Goal: Check status: Check status

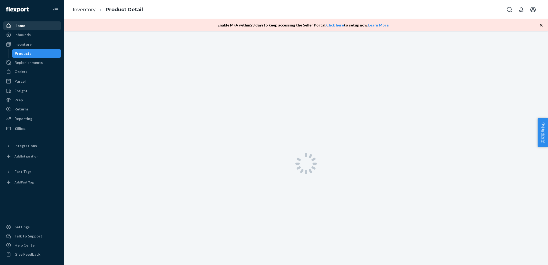
click at [18, 28] on div "Home" at bounding box center [19, 25] width 11 height 5
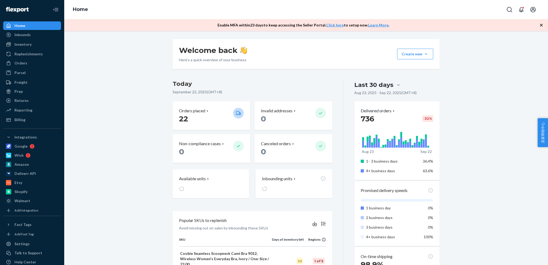
click at [542, 26] on icon "button" at bounding box center [541, 24] width 5 height 5
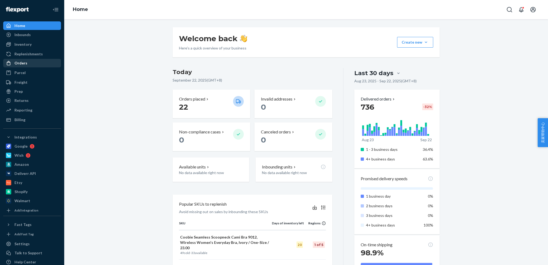
click at [21, 64] on div "Orders" at bounding box center [20, 63] width 13 height 5
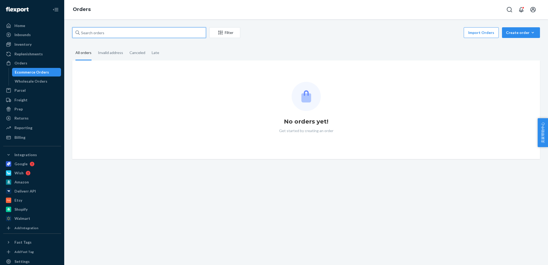
click at [136, 32] on input "text" at bounding box center [139, 32] width 134 height 11
paste input "CO-10772843732"
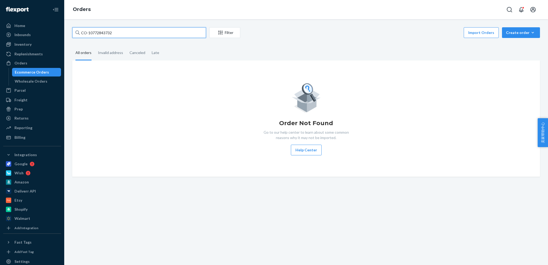
type input "CO-10772843732"
click at [151, 31] on input "CO-10772843732" at bounding box center [139, 32] width 134 height 11
click at [21, 65] on div "Orders" at bounding box center [20, 63] width 13 height 5
click at [144, 33] on input "CO-10772843732" at bounding box center [139, 32] width 134 height 11
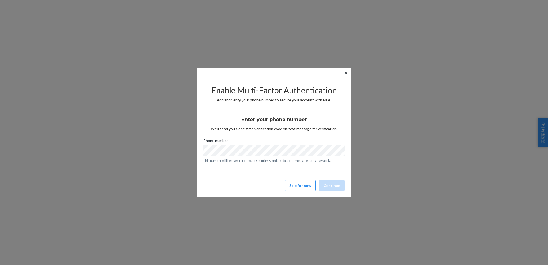
click at [348, 74] on button "✕" at bounding box center [347, 73] width 6 height 6
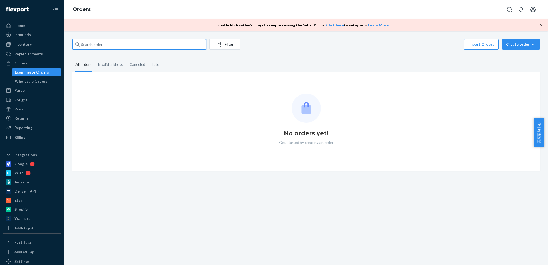
click at [160, 46] on input "text" at bounding box center [139, 44] width 134 height 11
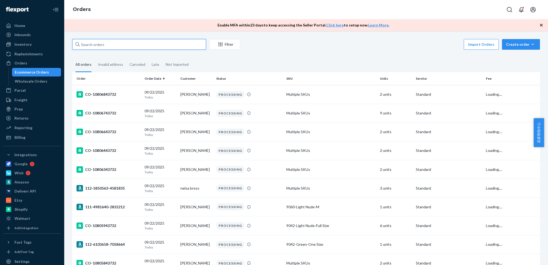
paste input "CO-10772843732"
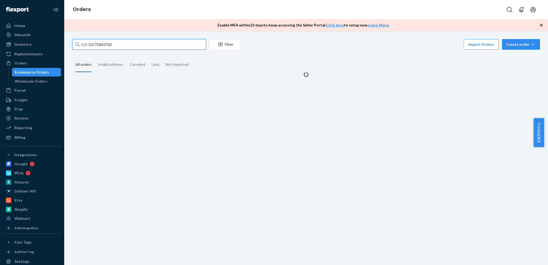
type input "CO-10772843732"
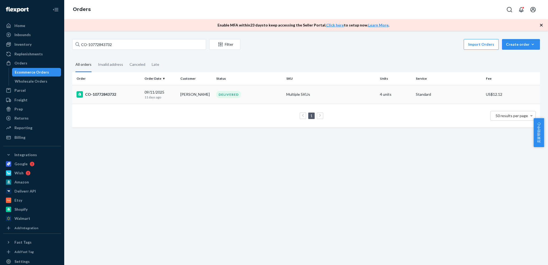
click at [111, 93] on div "CO-10772843732" at bounding box center [109, 94] width 64 height 6
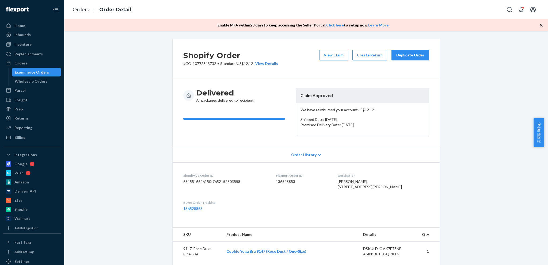
click at [339, 111] on p "We have reimbursed your account US$12.12 ." at bounding box center [363, 109] width 124 height 5
click at [342, 109] on p "We have reimbursed your account US$12.12 ." at bounding box center [363, 109] width 124 height 5
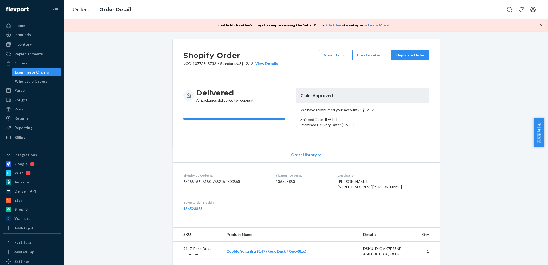
click at [342, 109] on p "We have reimbursed your account US$12.12 ." at bounding box center [363, 109] width 124 height 5
click at [540, 135] on span "卖家帮助中心" at bounding box center [539, 132] width 10 height 29
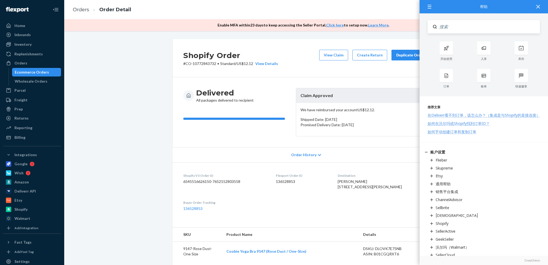
click at [463, 30] on input "Search" at bounding box center [488, 26] width 103 height 13
type input "claim"
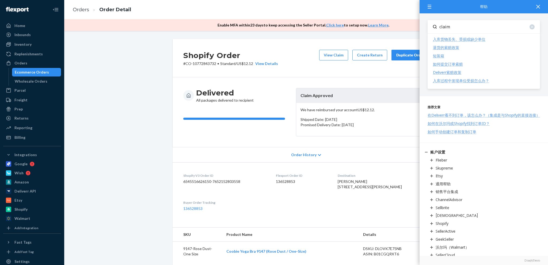
click at [449, 63] on div "如何提交订单索赔" at bounding box center [448, 64] width 30 height 5
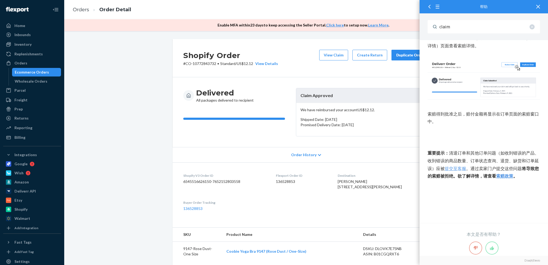
scroll to position [884, 0]
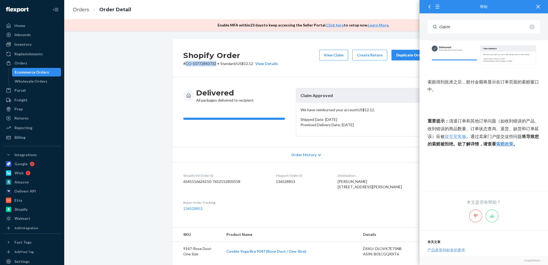
drag, startPoint x: 183, startPoint y: 64, endPoint x: 213, endPoint y: 64, distance: 30.0
click at [213, 64] on p "# CO-10772843732 • Standard / US$12.12 View Details" at bounding box center [230, 63] width 95 height 5
copy p "CO-10772843732"
click at [329, 57] on button "View Claim" at bounding box center [333, 55] width 29 height 11
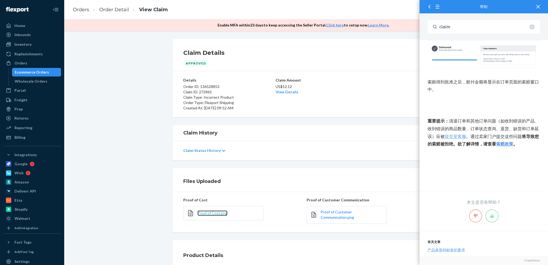
click at [220, 214] on span "Proof of Cost.png" at bounding box center [213, 213] width 30 height 5
click at [541, 6] on div at bounding box center [539, 6] width 12 height 13
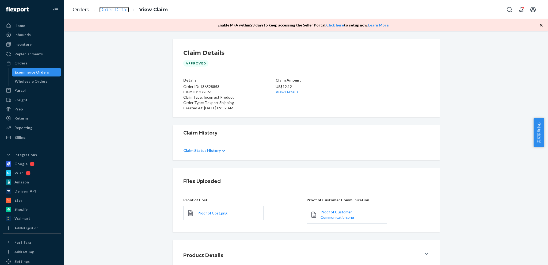
click at [116, 12] on link "Order Detail" at bounding box center [114, 10] width 30 height 6
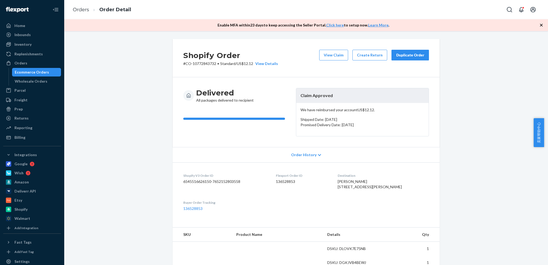
click at [295, 181] on dd "136528853" at bounding box center [303, 181] width 54 height 5
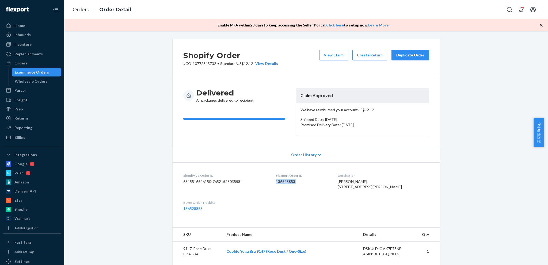
copy dd "136528853"
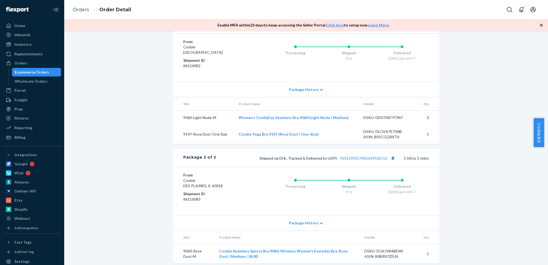
scroll to position [299, 0]
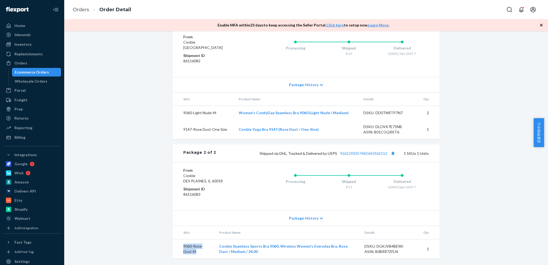
drag, startPoint x: 181, startPoint y: 246, endPoint x: 194, endPoint y: 254, distance: 15.5
click at [194, 254] on td "9060-Rose Dust-M" at bounding box center [194, 250] width 42 height 20
click at [139, 231] on div "Shopify Order # CO-10772843732 • Standard / US$12.12 View Details View Claim Cr…" at bounding box center [306, 7] width 476 height 515
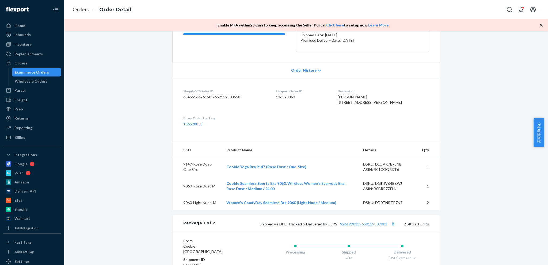
scroll to position [4, 0]
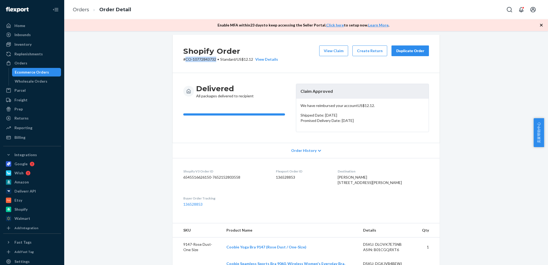
drag, startPoint x: 183, startPoint y: 60, endPoint x: 214, endPoint y: 59, distance: 31.1
click at [214, 59] on p "# CO-10772843732 • Standard / US$12.12 View Details" at bounding box center [230, 59] width 95 height 5
copy p "CO-10772843732"
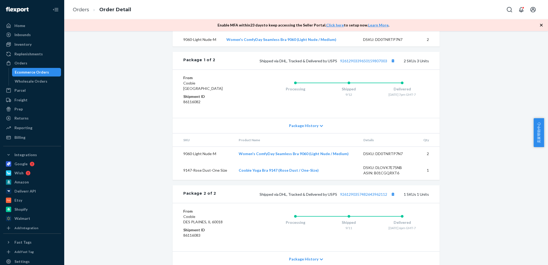
scroll to position [165, 0]
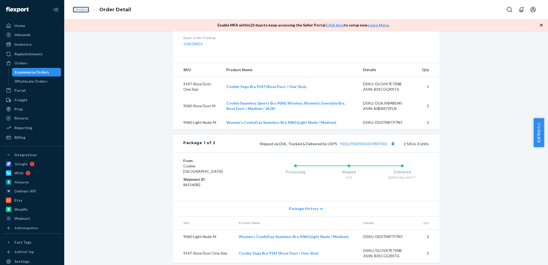
click at [86, 9] on link "Orders" at bounding box center [81, 10] width 16 height 6
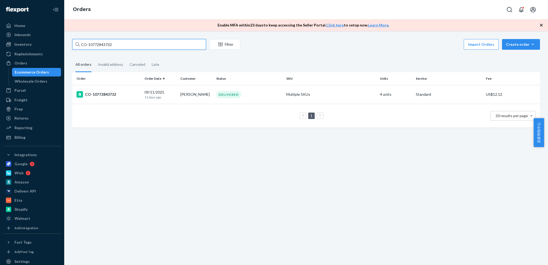
click at [157, 47] on input "CO-10772843732" at bounding box center [139, 44] width 134 height 11
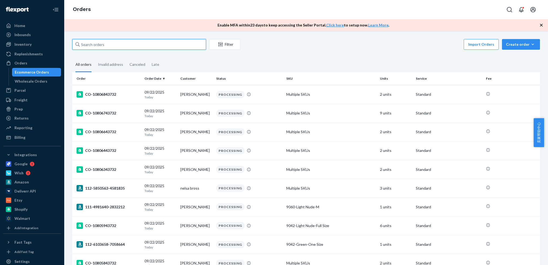
click at [107, 47] on input "text" at bounding box center [139, 44] width 134 height 11
paste input "#B1FBT7YOEX"
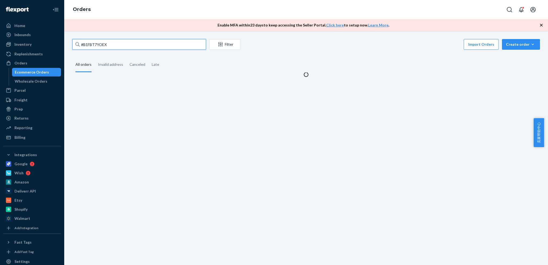
type input "#B1FBT7YOEX"
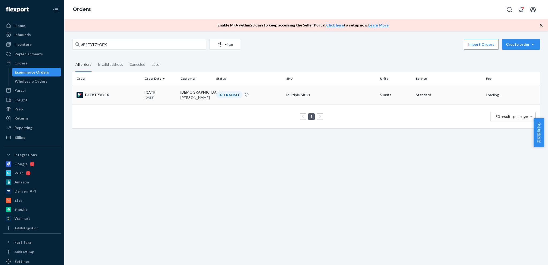
click at [107, 96] on div "B1FBT7YOEX" at bounding box center [109, 95] width 64 height 6
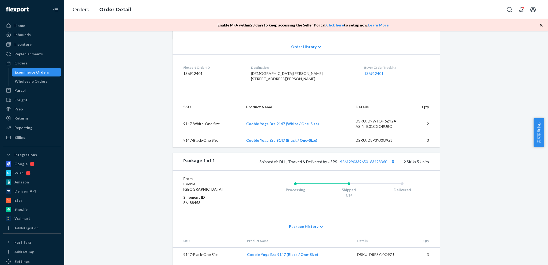
scroll to position [139, 0]
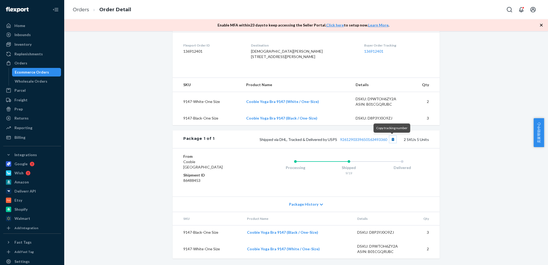
click at [391, 139] on button "Copy tracking number" at bounding box center [393, 139] width 7 height 7
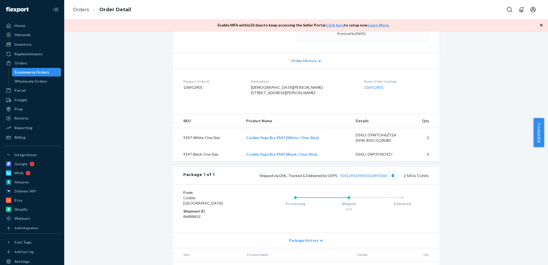
scroll to position [59, 0]
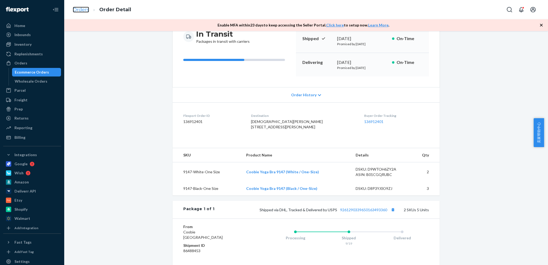
click at [79, 8] on link "Orders" at bounding box center [81, 10] width 16 height 6
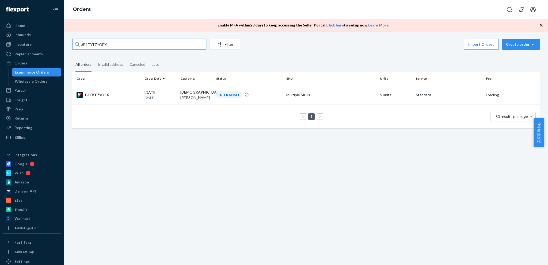
click at [138, 48] on input "#B1FBT7YOEX" at bounding box center [139, 44] width 134 height 11
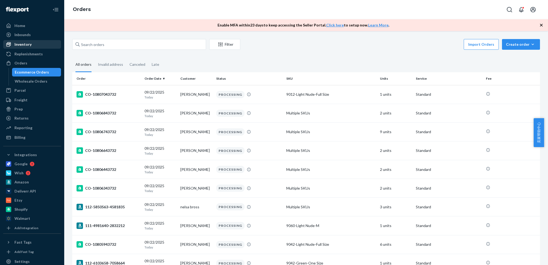
drag, startPoint x: 25, startPoint y: 46, endPoint x: 47, endPoint y: 47, distance: 21.2
click at [25, 46] on div "Inventory" at bounding box center [22, 44] width 17 height 5
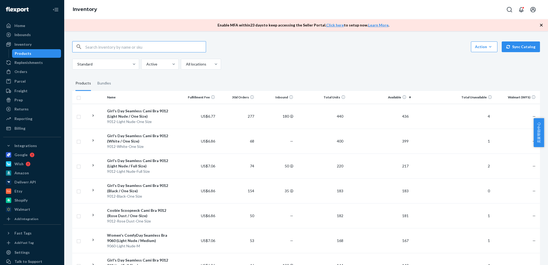
paste input "9012 - Rose Dust - Full Size"
click at [98, 48] on input "9012 - Rose Dust - Full Size" at bounding box center [145, 47] width 121 height 11
click at [95, 48] on input "9012 - Rose Dust - Full Size" at bounding box center [145, 47] width 121 height 11
click at [99, 48] on input "9012- Rose Dust - Full Size" at bounding box center [145, 47] width 121 height 11
click at [116, 47] on input "9012-Rose Dust - Full Size" at bounding box center [145, 47] width 121 height 11
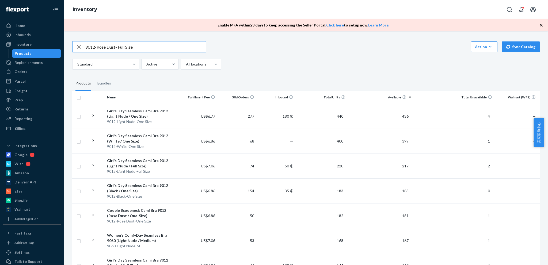
click at [119, 48] on input "9012-Rose Dust- Full Size" at bounding box center [145, 47] width 121 height 11
type input "9012-Rose Dust-Full Size"
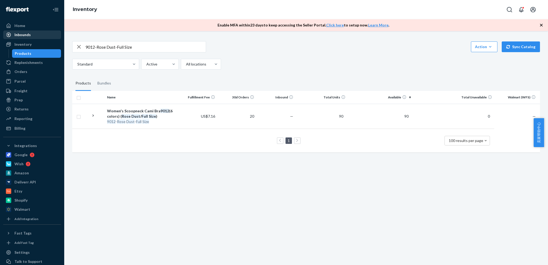
click at [25, 35] on div "Inbounds" at bounding box center [22, 34] width 16 height 5
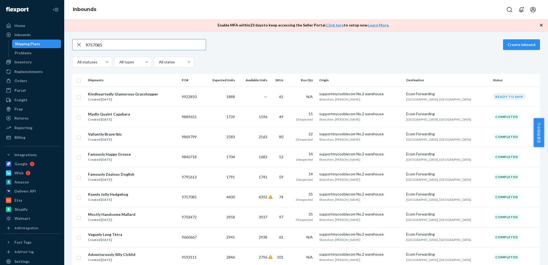
type input "9757085"
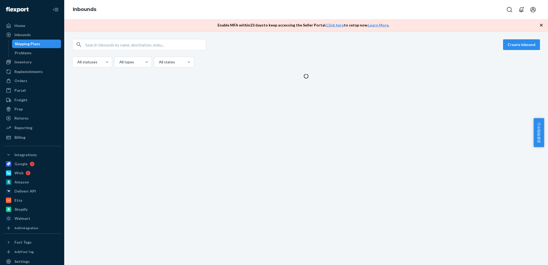
click at [157, 97] on div "Create inbound All statuses All types All states" at bounding box center [306, 148] width 484 height 234
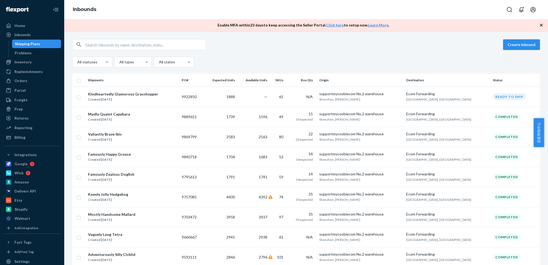
click at [140, 44] on input "text" at bounding box center [145, 44] width 121 height 11
paste input "9757085"
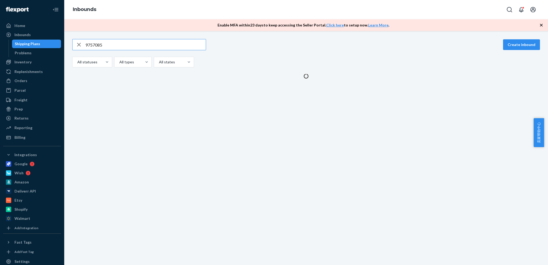
type input "9757085"
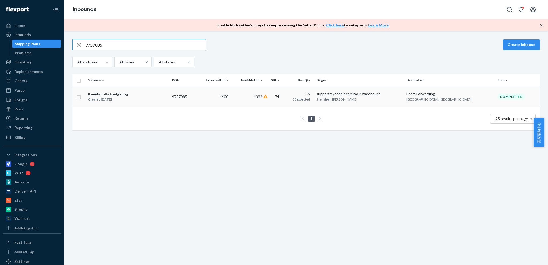
click at [141, 96] on div "Keenly Jolly Hedgehog Created May 22, 2025" at bounding box center [128, 96] width 80 height 11
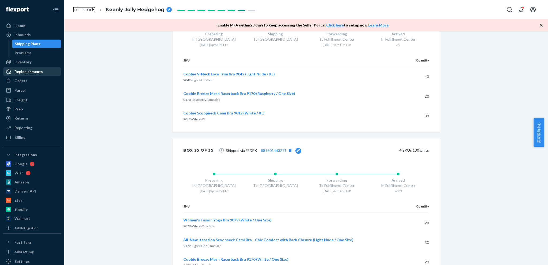
scroll to position [6597, 0]
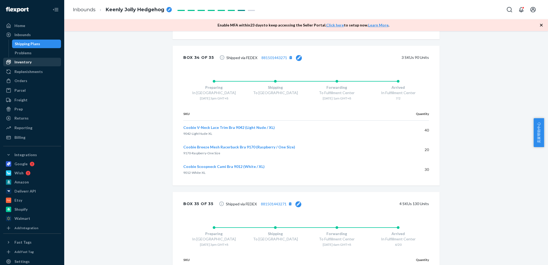
click at [26, 63] on div "Inventory" at bounding box center [22, 61] width 17 height 5
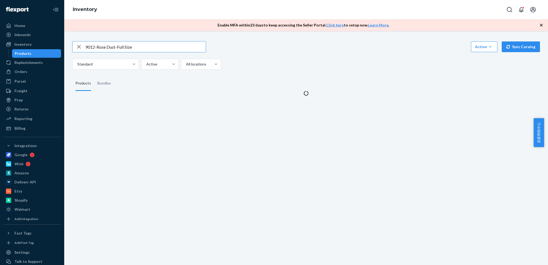
click at [154, 46] on input "9012-Rose Dust-Full Size" at bounding box center [145, 47] width 121 height 11
type input "DEHAODZ99NF"
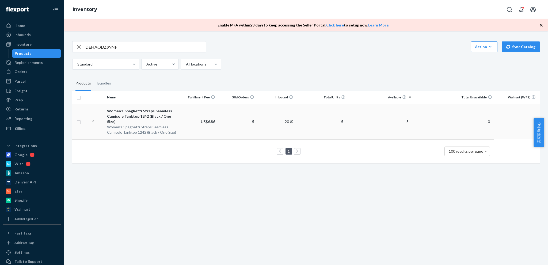
click at [189, 125] on td "US$6.86" at bounding box center [197, 122] width 39 height 36
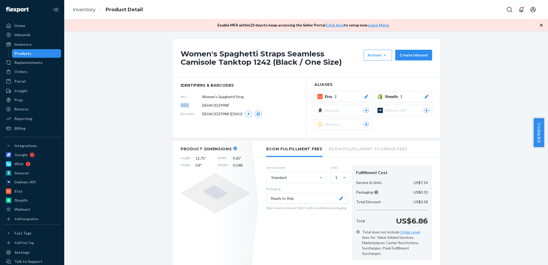
drag, startPoint x: 179, startPoint y: 105, endPoint x: 189, endPoint y: 105, distance: 10.4
click at [189, 105] on span "DSKU" at bounding box center [191, 105] width 21 height 5
copy span "DSKU"
click at [209, 104] on span "DEHAODZ99NF" at bounding box center [215, 105] width 27 height 5
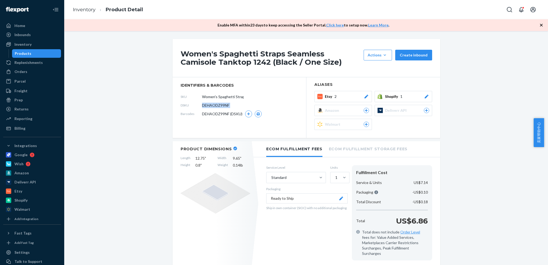
click at [209, 104] on span "DEHAODZ99NF" at bounding box center [215, 105] width 27 height 5
copy span "DEHAODZ99NF"
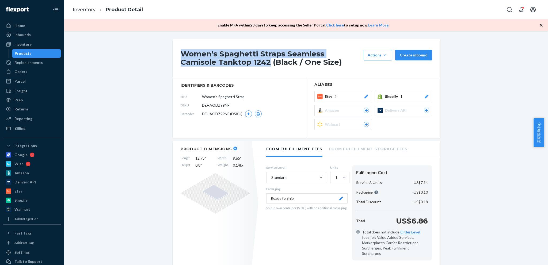
drag, startPoint x: 180, startPoint y: 52, endPoint x: 230, endPoint y: 64, distance: 51.6
click at [230, 64] on h1 "Women's Spaghetti Straps Seamless Camisole Tanktop 1242 (Black / One Size)" at bounding box center [271, 58] width 180 height 17
copy h1 "Women's Spaghetti Straps Seamless Camisole Tanktop 1242"
click at [82, 8] on link "Inventory" at bounding box center [84, 10] width 23 height 6
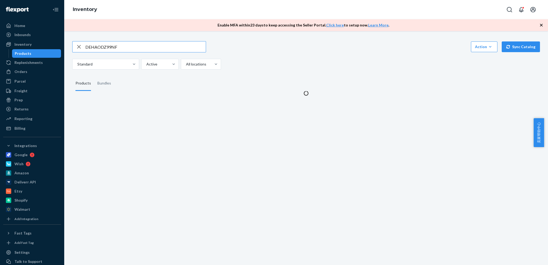
click at [125, 48] on input "DEHAODZ99NF" at bounding box center [145, 47] width 121 height 11
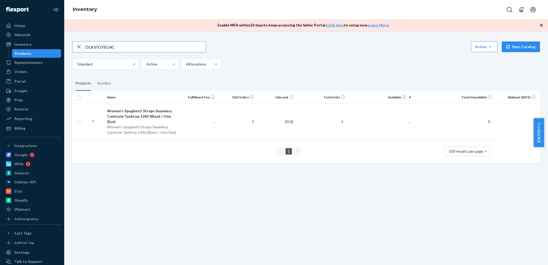
type input "DLKVIGYEG4C"
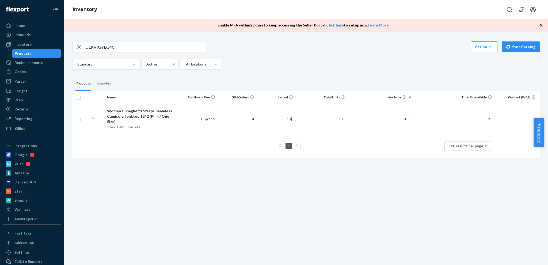
click at [133, 125] on div "1242-Pink-One Size" at bounding box center [141, 127] width 69 height 5
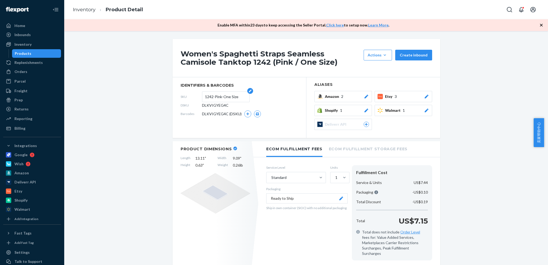
click at [209, 97] on input "1242-Pink-One Size" at bounding box center [226, 97] width 42 height 10
click at [211, 104] on span "DLKVIGYEG4C" at bounding box center [215, 105] width 27 height 5
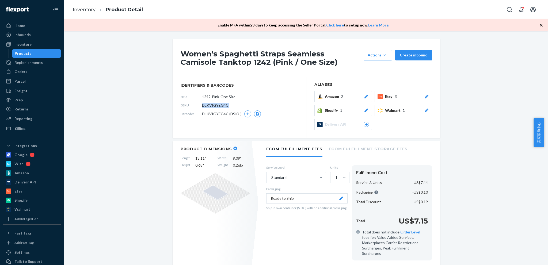
click at [211, 104] on span "DLKVIGYEG4C" at bounding box center [215, 105] width 27 height 5
copy span "DLKVIGYEG4C"
click at [87, 12] on link "Inventory" at bounding box center [84, 10] width 23 height 6
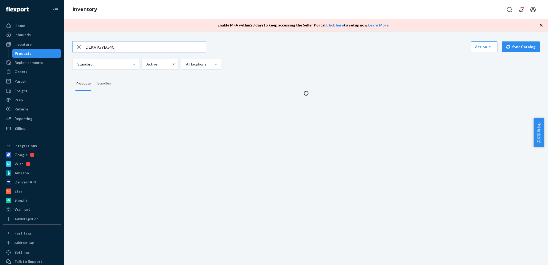
click at [129, 52] on div "DLKVIGYEG4C" at bounding box center [139, 46] width 134 height 11
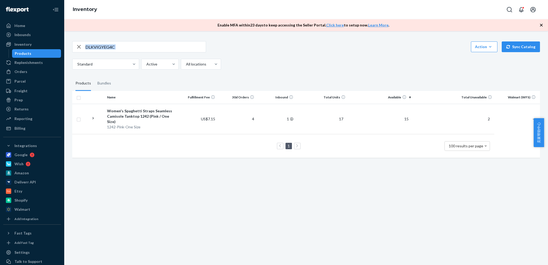
click at [136, 48] on input "DLKVIGYEG4C" at bounding box center [145, 47] width 121 height 11
paste input "6RN2HD4R9Z"
type input "D6RN2HD4R9Z"
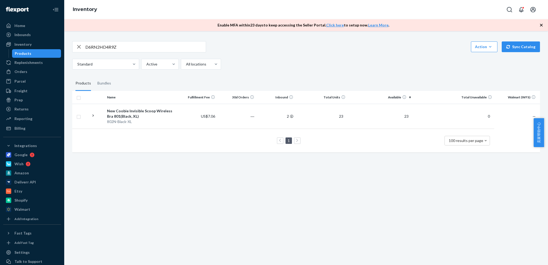
click at [126, 49] on input "D6RN2HD4R9Z" at bounding box center [145, 47] width 121 height 11
click at [155, 114] on div "New Coobie Invisible Scoop Wireless Bra 801(Black, XL)" at bounding box center [141, 113] width 69 height 11
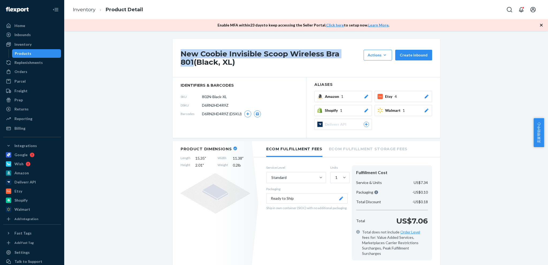
drag, startPoint x: 181, startPoint y: 52, endPoint x: 193, endPoint y: 60, distance: 13.7
click at [193, 60] on h1 "New Coobie Invisible Scoop Wireless Bra 801(Black, XL)" at bounding box center [271, 58] width 180 height 17
copy h1 "New Coobie Invisible Scoop Wireless Bra 801"
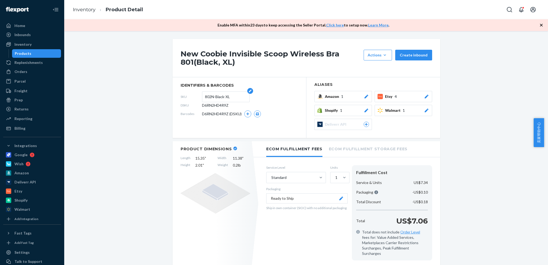
click at [210, 95] on input "802N-Black-XL" at bounding box center [226, 97] width 42 height 10
click at [213, 108] on div "DSKU D6RN2HD4R9Z" at bounding box center [240, 105] width 118 height 9
click at [212, 106] on span "D6RN2HD4R9Z" at bounding box center [215, 105] width 27 height 5
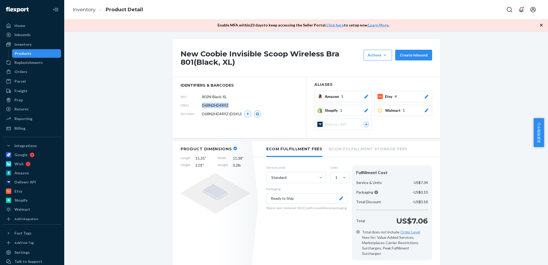
click at [212, 106] on span "D6RN2HD4R9Z" at bounding box center [215, 105] width 27 height 5
copy span "D6RN2HD4R9Z"
click at [82, 8] on link "Inventory" at bounding box center [84, 10] width 23 height 6
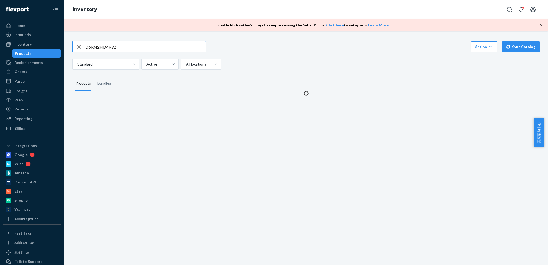
click at [124, 46] on input "D6RN2HD4R9Z" at bounding box center [145, 47] width 121 height 11
type input "D59MFNE7FM6"
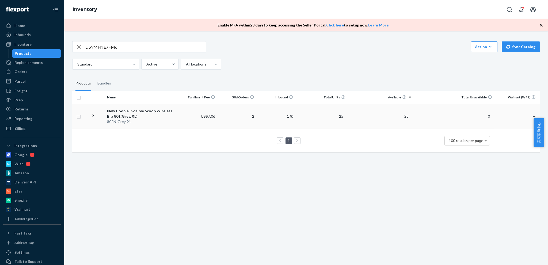
click at [141, 119] on div "802N-Grey-XL" at bounding box center [141, 121] width 69 height 5
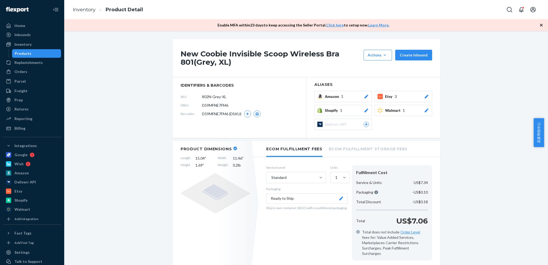
drag, startPoint x: 238, startPoint y: 96, endPoint x: 185, endPoint y: 96, distance: 53.3
click at [185, 96] on div "SKU 802N-Grey-XL" at bounding box center [240, 97] width 118 height 9
click at [212, 104] on span "D59MFNE7FM6" at bounding box center [215, 105] width 26 height 5
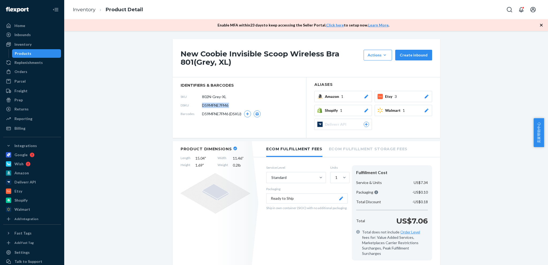
copy span "D59MFNE7FM6"
click at [85, 9] on link "Inventory" at bounding box center [84, 10] width 23 height 6
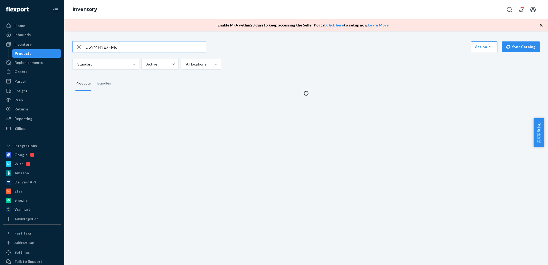
click at [128, 48] on input "D59MFNE7FM6" at bounding box center [145, 47] width 121 height 11
type input "DNFFA20EFG9"
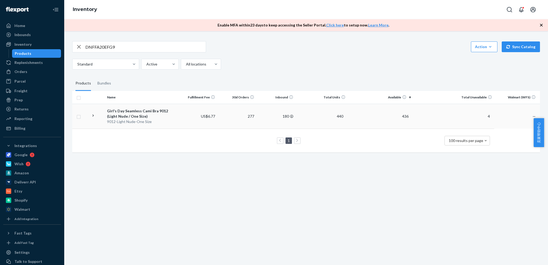
click at [150, 121] on div "9012-Light Nude-One Size" at bounding box center [141, 121] width 69 height 5
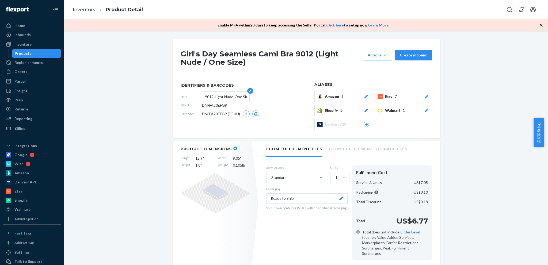
click at [214, 98] on input "9012-Light Nude-One Size" at bounding box center [226, 97] width 42 height 10
click at [216, 101] on input "9012-Light Nude-One Size" at bounding box center [226, 97] width 42 height 10
drag, startPoint x: 216, startPoint y: 101, endPoint x: 209, endPoint y: 106, distance: 8.2
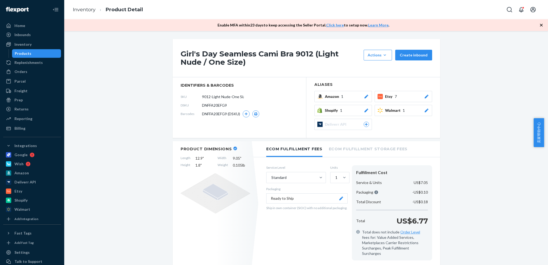
click at [215, 101] on input "9012-Light Nude-One Size" at bounding box center [223, 97] width 42 height 10
click at [209, 105] on span "DNFFA20EFG9" at bounding box center [214, 105] width 25 height 5
click at [88, 11] on link "Inventory" at bounding box center [84, 10] width 23 height 6
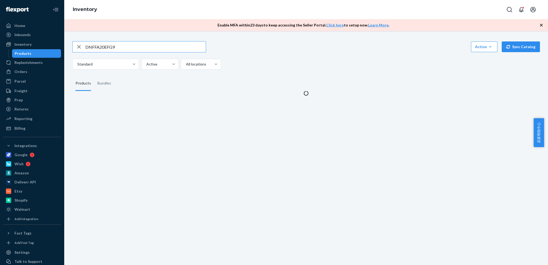
click at [124, 46] on input "DNFFA20EFG9" at bounding box center [145, 47] width 121 height 11
type input "DE3IJ2H7YLG"
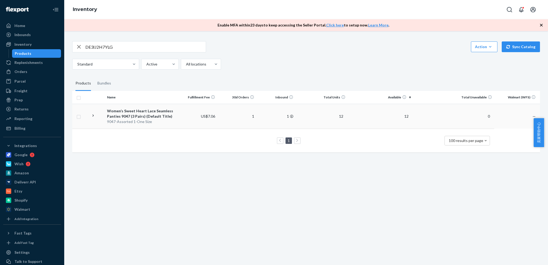
click at [152, 123] on div "9047-Assorted 1-One Size" at bounding box center [141, 121] width 69 height 5
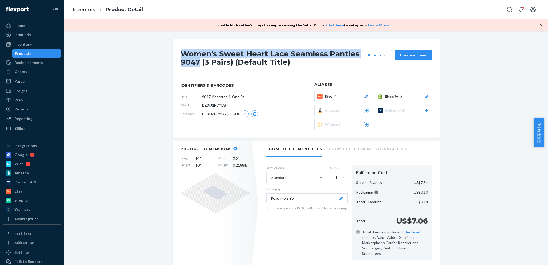
drag, startPoint x: 176, startPoint y: 54, endPoint x: 197, endPoint y: 67, distance: 25.0
click at [197, 67] on div "Women’s Sweet Heart Lace Seamless Panties 9047 (3 Pairs) (Default Title) Action…" at bounding box center [307, 58] width 268 height 38
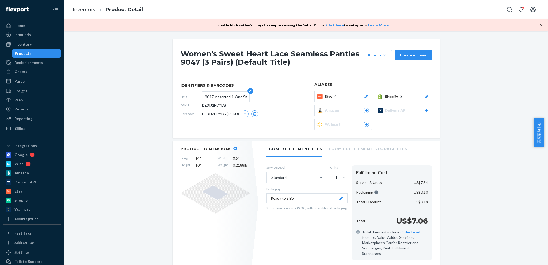
click at [223, 95] on input "9047-Assorted 1-One Size" at bounding box center [226, 97] width 42 height 10
click at [216, 103] on span "DE3IJ2H7YLG" at bounding box center [214, 105] width 24 height 5
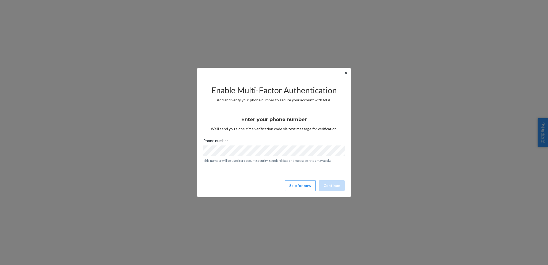
click at [346, 73] on button "✕" at bounding box center [347, 73] width 6 height 6
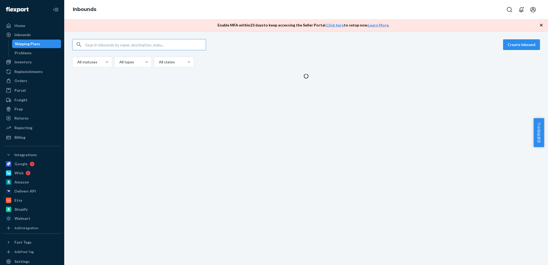
click at [161, 49] on input "text" at bounding box center [145, 44] width 121 height 11
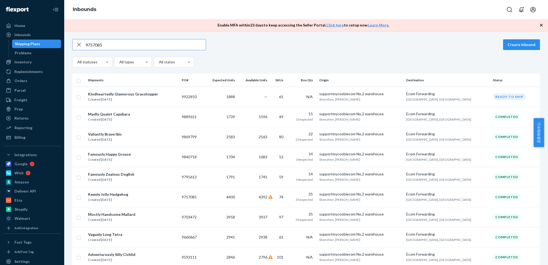
type input "9757085"
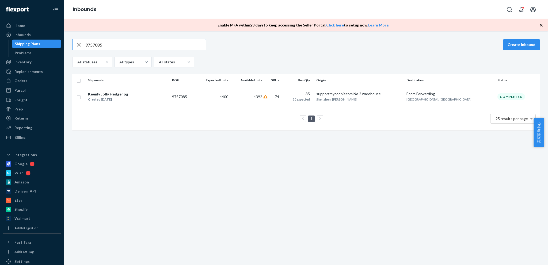
click at [264, 174] on div "9757085 Create inbound All statuses All types All states Shipments PO# Expected…" at bounding box center [306, 148] width 484 height 234
click at [78, 44] on icon "button" at bounding box center [79, 44] width 6 height 11
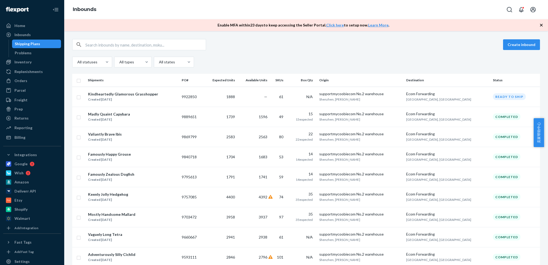
click at [120, 115] on div "Madly Quaint Capybara" at bounding box center [109, 114] width 42 height 5
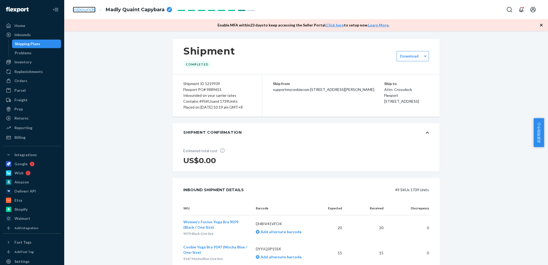
click at [83, 10] on link "Inbounds" at bounding box center [84, 10] width 23 height 6
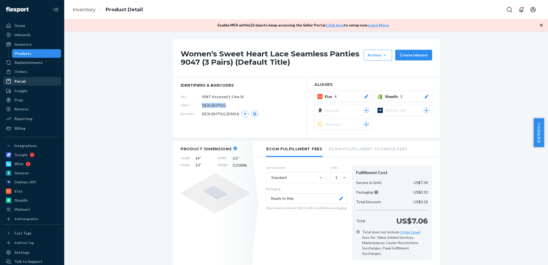
scroll to position [884, 0]
click at [17, 73] on div "Orders" at bounding box center [20, 71] width 13 height 5
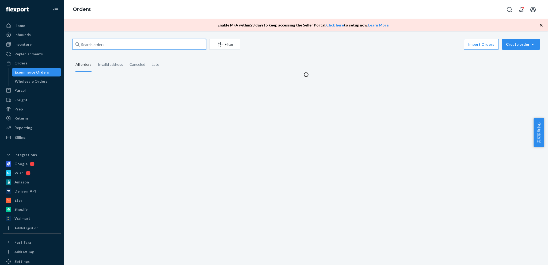
click at [130, 47] on input "text" at bounding box center [139, 44] width 134 height 11
paste input "#3807768843"
type input "#3807768843"
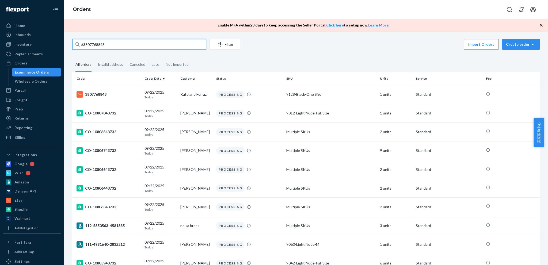
click at [165, 46] on input "#3807768843" at bounding box center [139, 44] width 134 height 11
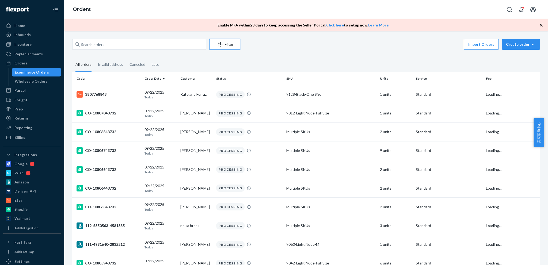
click at [233, 46] on div "Filter" at bounding box center [225, 44] width 31 height 5
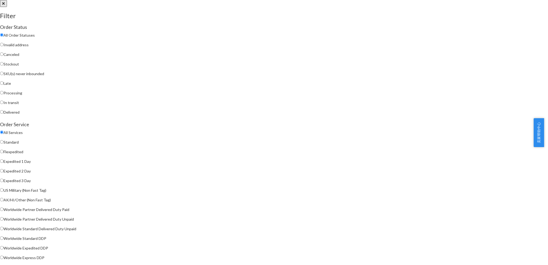
click at [3, 104] on input "In transit" at bounding box center [1, 102] width 3 height 3
radio input "true"
radio input "false"
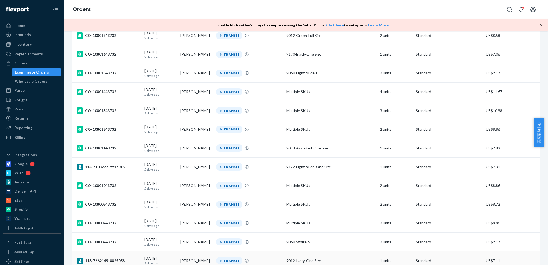
scroll to position [792, 0]
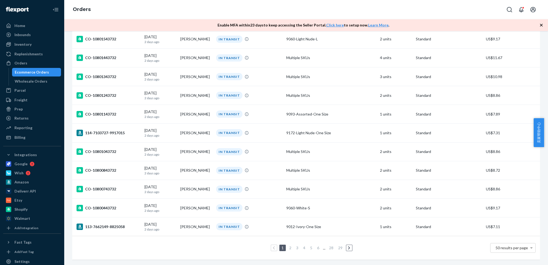
click at [302, 246] on link "4" at bounding box center [304, 248] width 4 height 5
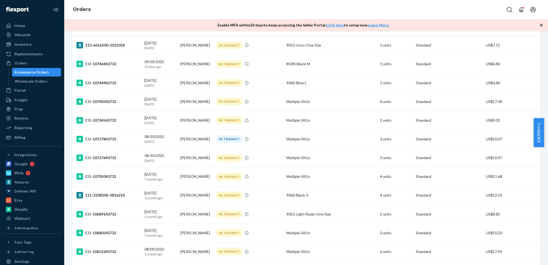
scroll to position [616, 0]
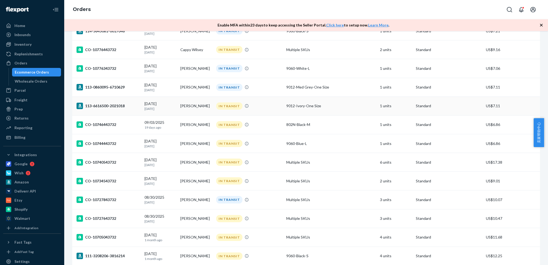
click at [112, 103] on div "113-6616500-2021018" at bounding box center [109, 106] width 64 height 6
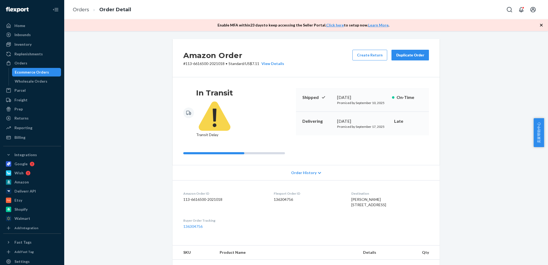
click at [185, 65] on p "# 113-6616500-2021018 • Standard / US$7.11 View Details" at bounding box center [233, 63] width 101 height 5
drag, startPoint x: 183, startPoint y: 65, endPoint x: 223, endPoint y: 66, distance: 39.6
click at [223, 66] on p "# 113-6616500-2021018 • Standard / US$7.11 View Details" at bounding box center [233, 63] width 101 height 5
copy p "113-6616500-2021018"
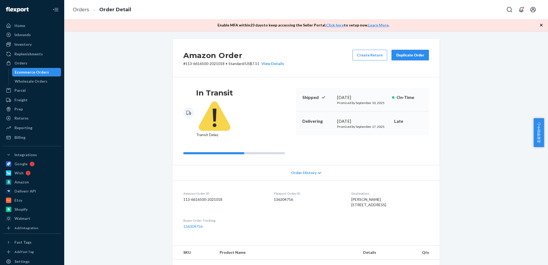
click at [276, 197] on dd "136304756" at bounding box center [308, 199] width 69 height 5
click at [275, 197] on dd "136304756" at bounding box center [308, 199] width 69 height 5
copy dd "136304756"
click at [86, 9] on link "Orders" at bounding box center [81, 10] width 16 height 6
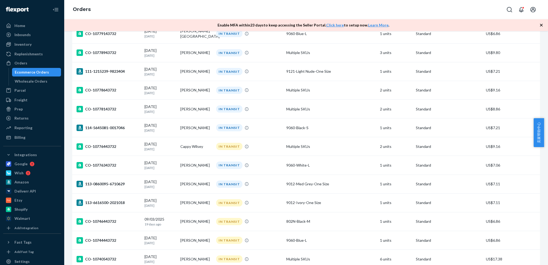
scroll to position [562, 0]
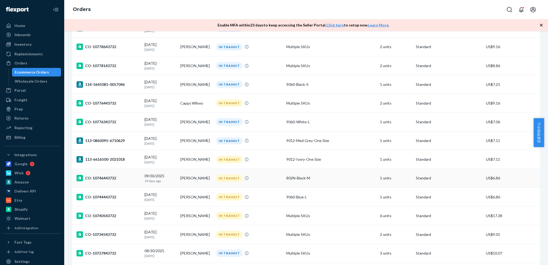
click at [107, 175] on div "CO-10746443732" at bounding box center [109, 178] width 64 height 6
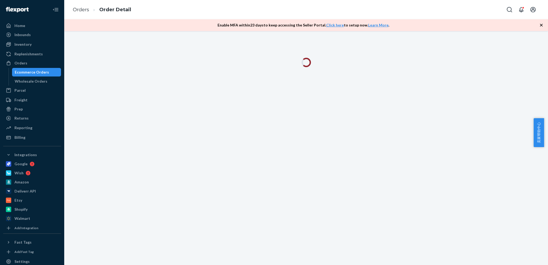
click at [541, 25] on icon "button" at bounding box center [541, 24] width 5 height 5
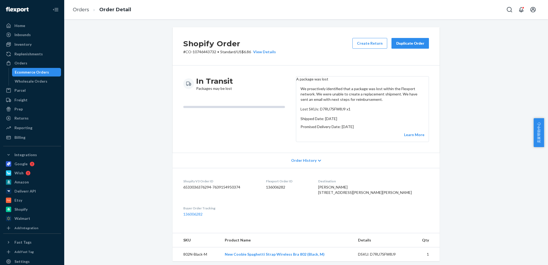
click at [199, 50] on p "# CO-10746443732 • Standard / US$6.86 View Details" at bounding box center [229, 51] width 93 height 5
copy p "10746443732"
click at [80, 8] on link "Orders" at bounding box center [81, 10] width 16 height 6
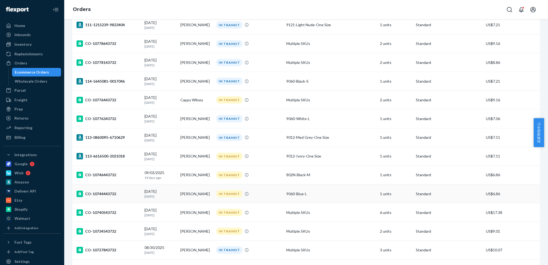
scroll to position [562, 0]
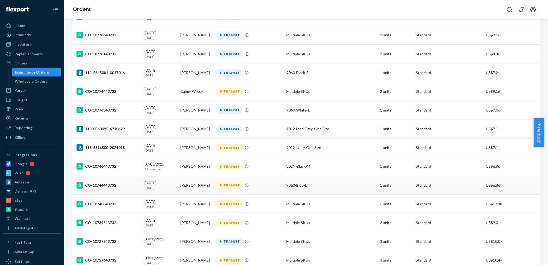
click at [102, 182] on div "CO-10744443732" at bounding box center [109, 185] width 64 height 6
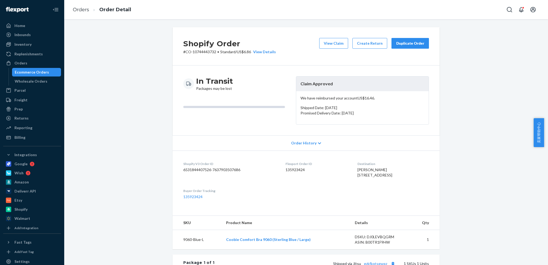
drag, startPoint x: 468, startPoint y: 171, endPoint x: 456, endPoint y: 166, distance: 12.8
click at [468, 171] on div "Shopify Order # CO-10744443732 • Standard / US$6.86 View Details View Claim Cre…" at bounding box center [306, 201] width 476 height 348
drag, startPoint x: 354, startPoint y: 97, endPoint x: 403, endPoint y: 101, distance: 48.6
click at [389, 97] on p "We have reimbursed your account US$16.46 ." at bounding box center [363, 98] width 124 height 5
click at [449, 107] on div "Shopify Order # CO-10744443732 • Standard / US$6.86 View Details View Claim Cre…" at bounding box center [306, 201] width 476 height 348
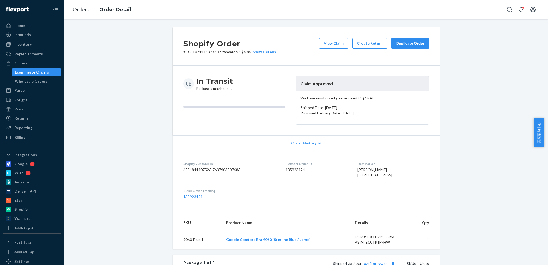
click at [461, 90] on div "Shopify Order # CO-10744443732 • Standard / US$6.86 View Details View Claim Cre…" at bounding box center [306, 201] width 476 height 348
click at [78, 7] on link "Orders" at bounding box center [81, 10] width 16 height 6
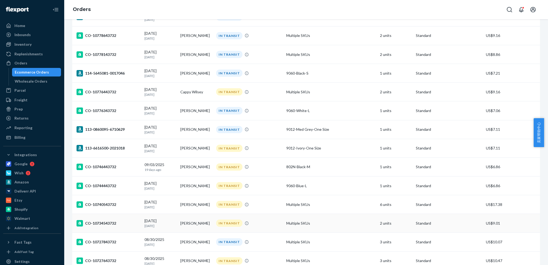
scroll to position [562, 0]
click at [104, 201] on div "CO-10740543732" at bounding box center [109, 204] width 64 height 6
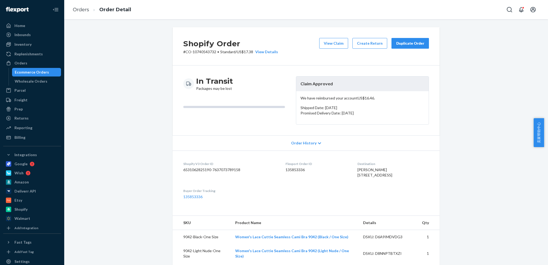
click at [196, 52] on p "# CO-10740543732 • Standard / US$17.38 View Details" at bounding box center [230, 51] width 95 height 5
copy p "10740543732"
